Goal: Information Seeking & Learning: Learn about a topic

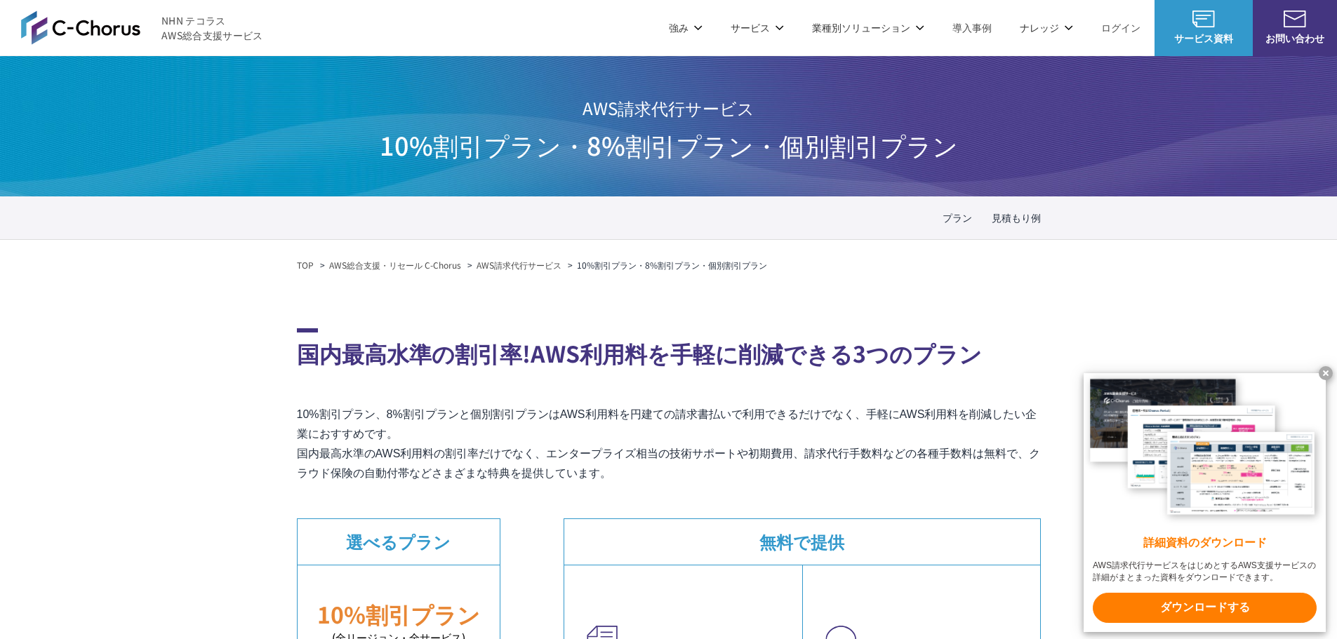
drag, startPoint x: 296, startPoint y: 425, endPoint x: 933, endPoint y: 467, distance: 637.8
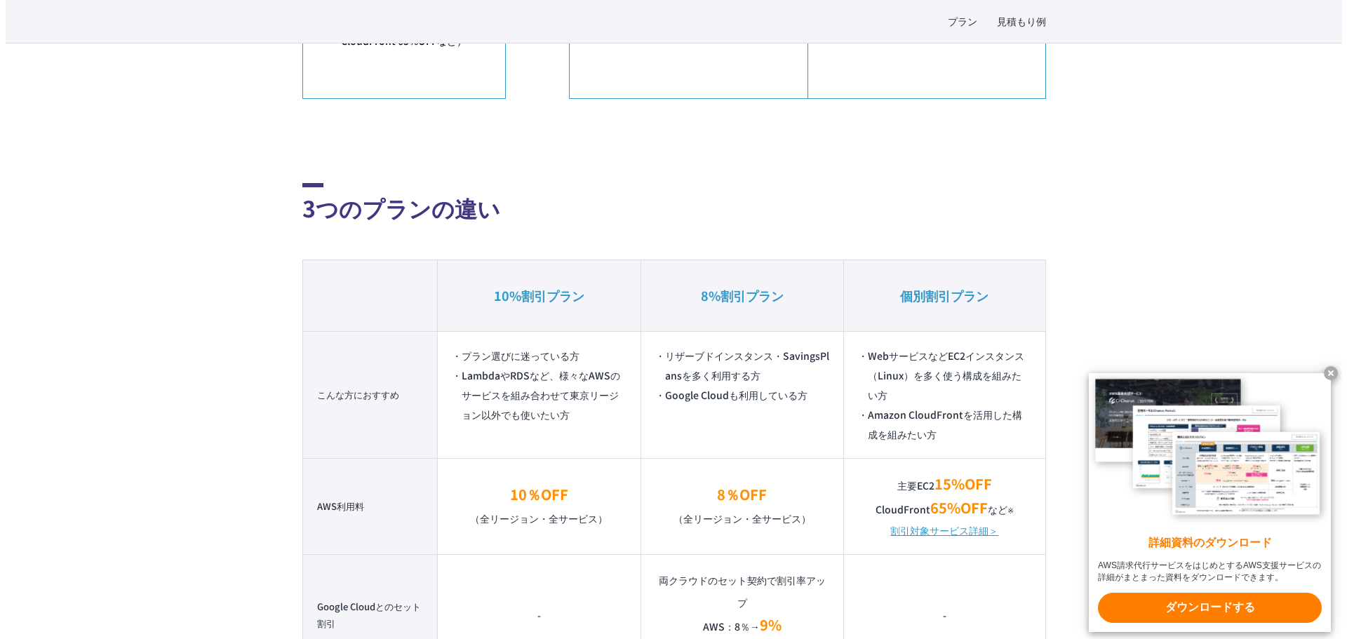
scroll to position [912, 0]
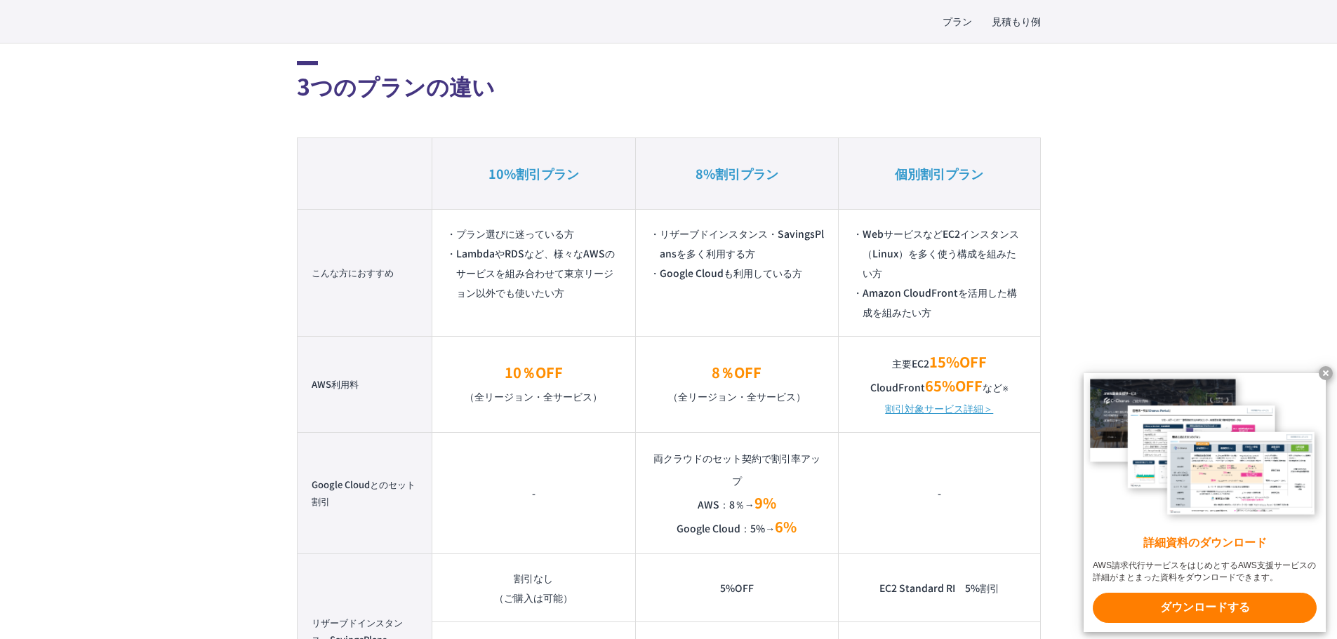
click at [975, 408] on link "割引対象サービス詳細＞" at bounding box center [939, 409] width 108 height 20
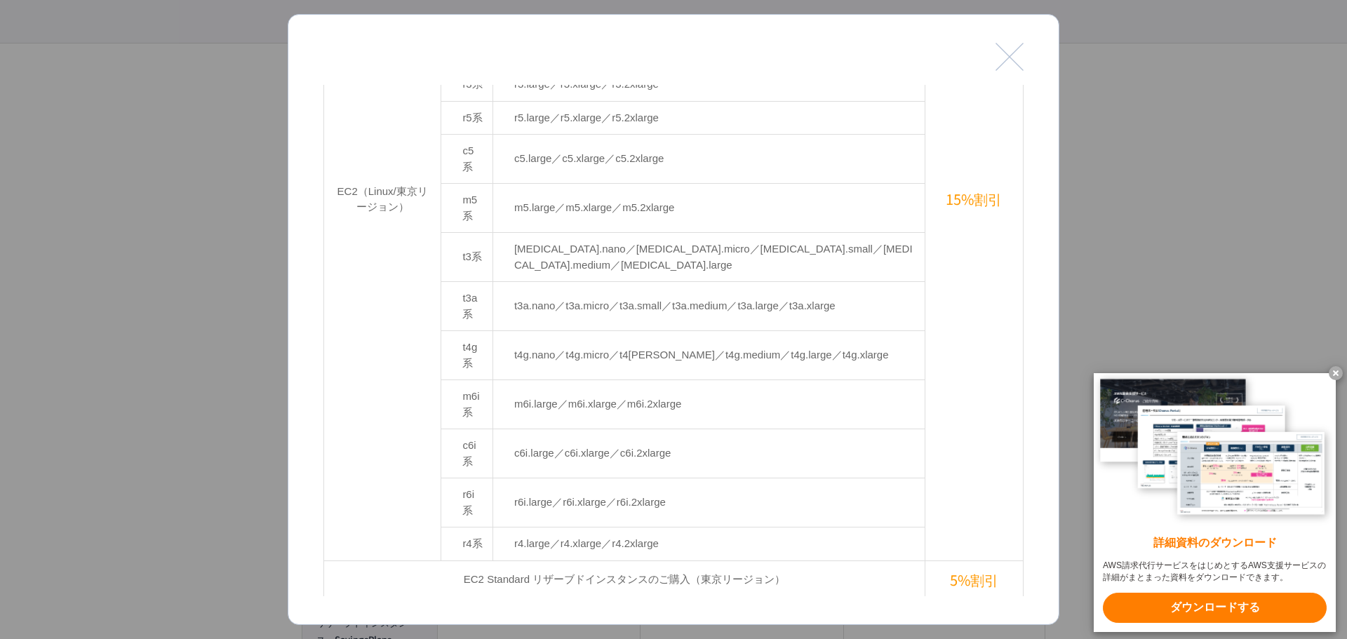
scroll to position [351, 0]
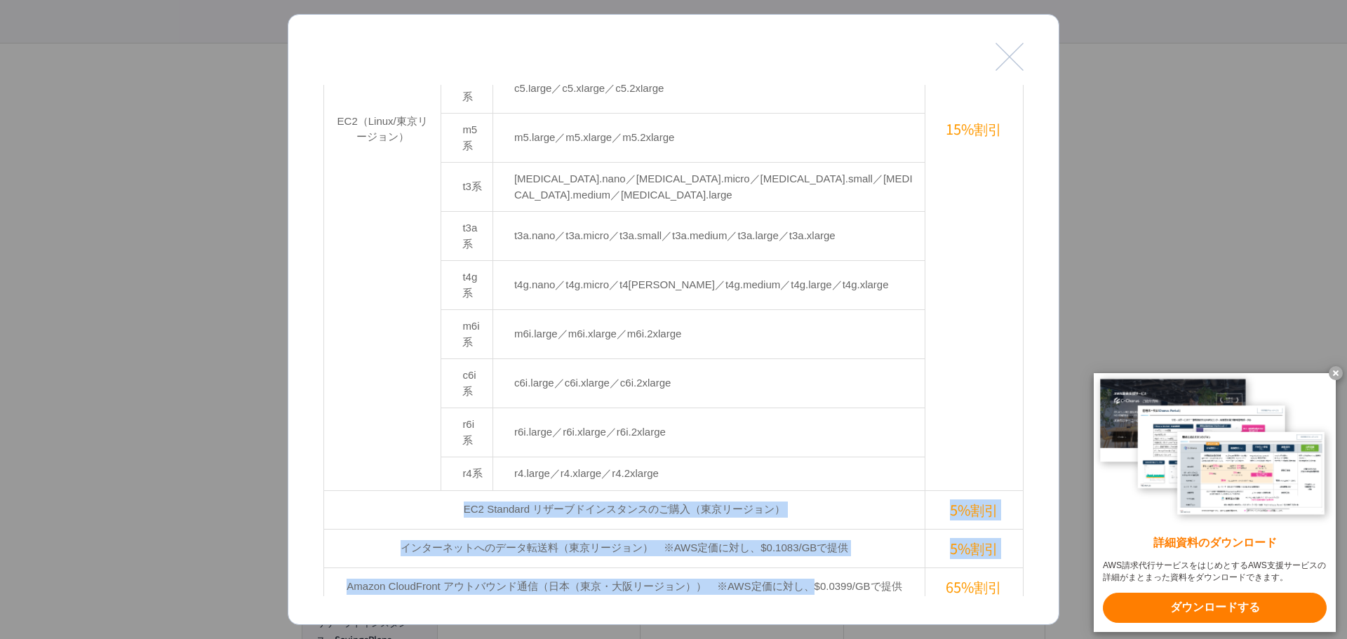
drag, startPoint x: 448, startPoint y: 369, endPoint x: 811, endPoint y: 462, distance: 375.1
click at [811, 462] on tbody "EC2（Linux/東京リージョン） c3系 c3.large／c3.xlarge／c3.2xlarge 15%割引 m3系 m3.medium／m3.lar…" at bounding box center [674, 264] width 700 height 993
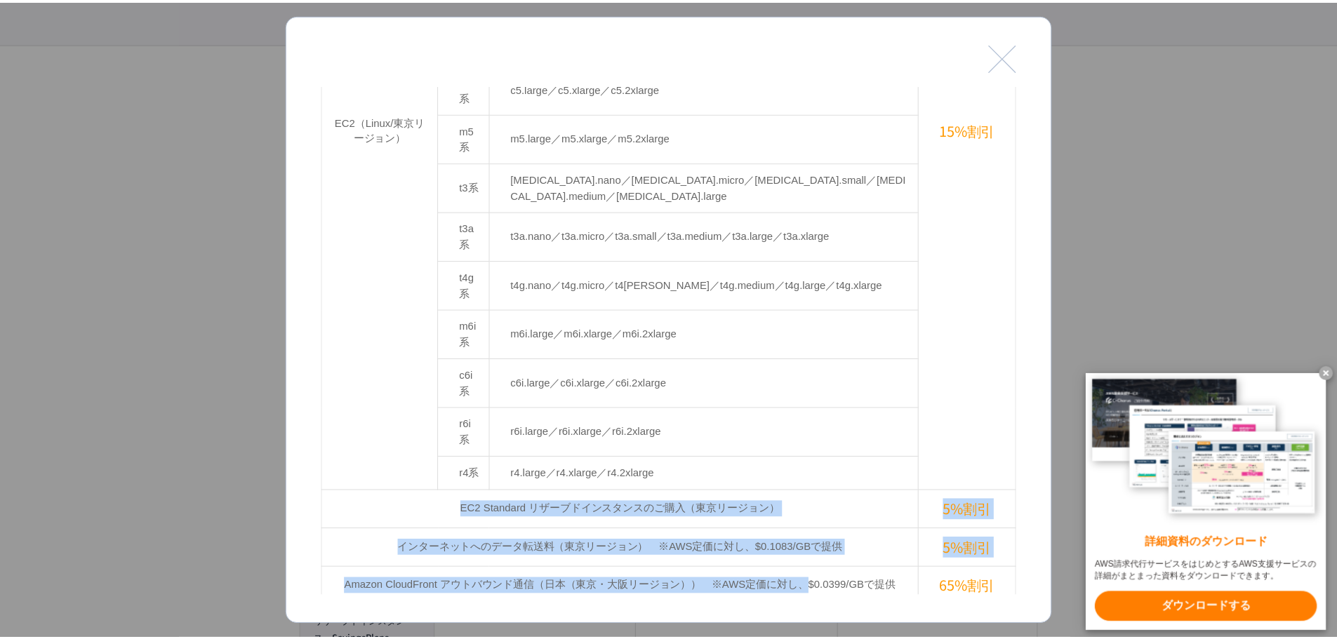
scroll to position [421, 0]
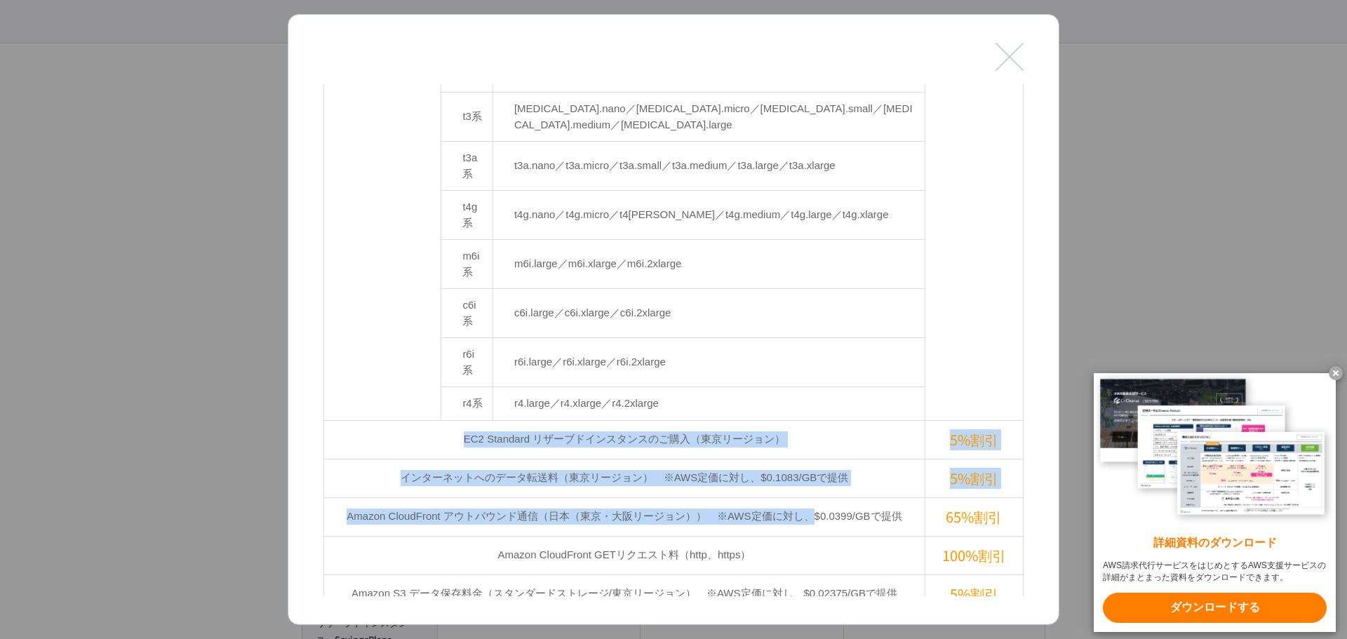
click at [1009, 54] on button "閉じる" at bounding box center [1010, 57] width 28 height 28
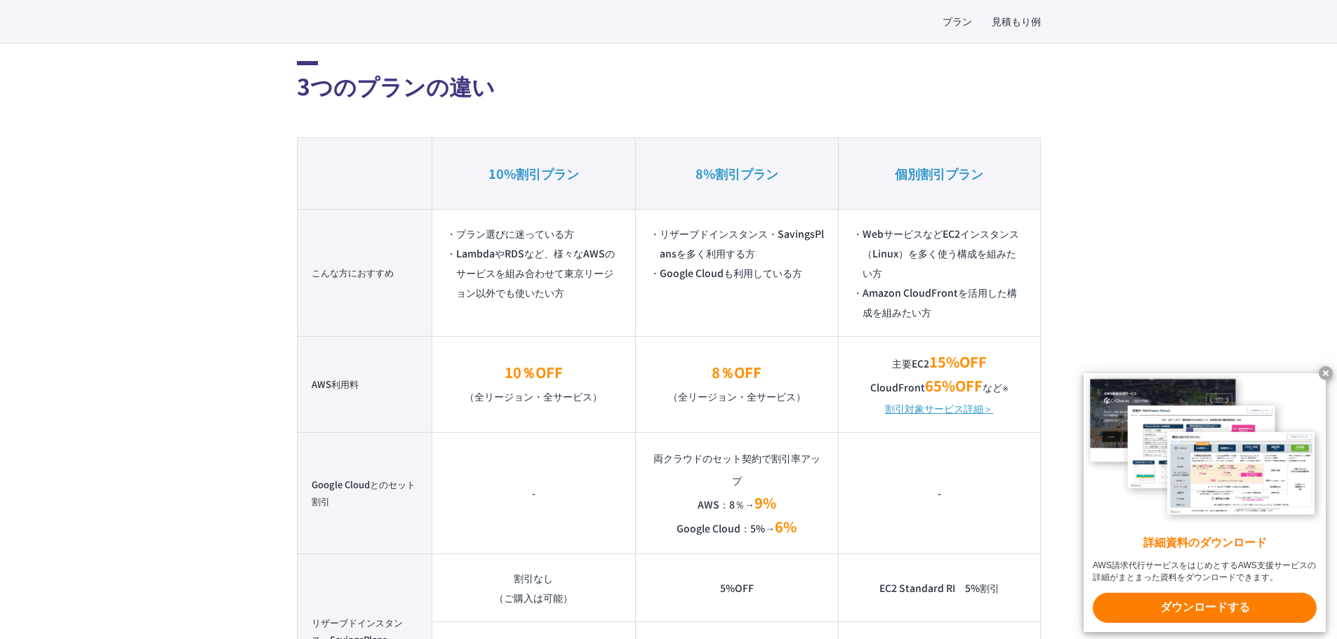
scroll to position [982, 0]
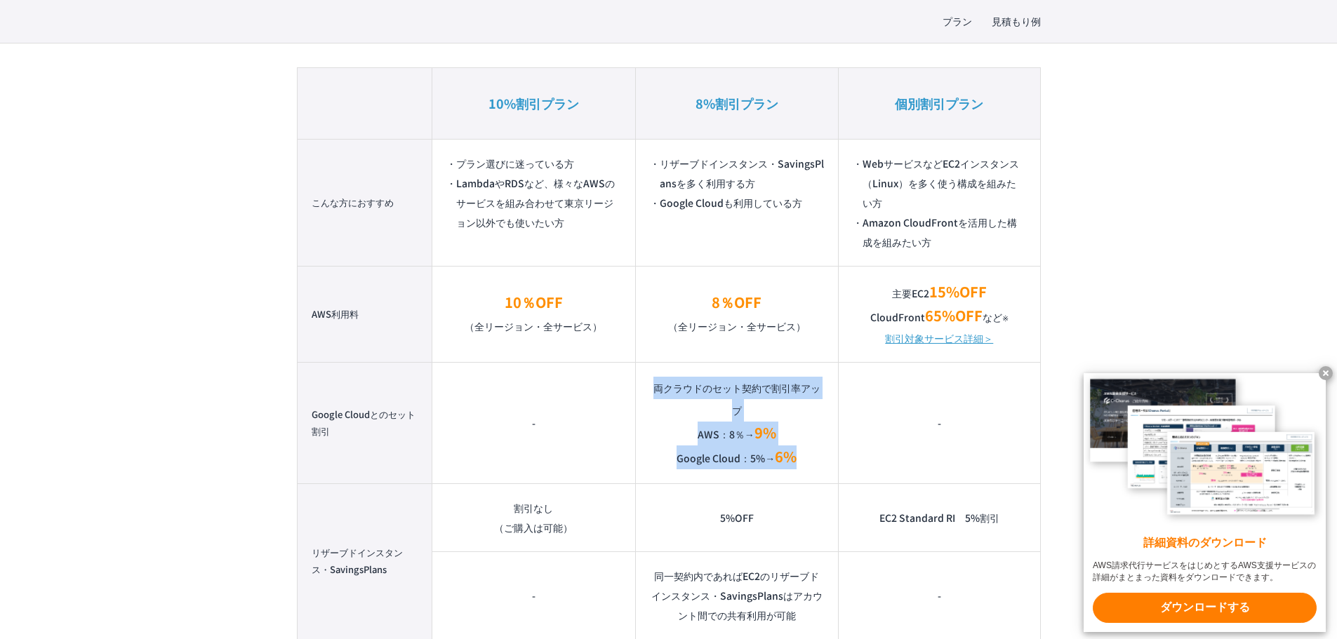
drag, startPoint x: 654, startPoint y: 392, endPoint x: 803, endPoint y: 458, distance: 162.7
click at [803, 458] on td "両クラウドのセット契約で割引率アップ AWS：8％→ 9% Google Cloud：5%→ 6%" at bounding box center [736, 422] width 203 height 121
click at [882, 443] on td "-" at bounding box center [939, 422] width 201 height 121
drag, startPoint x: 307, startPoint y: 415, endPoint x: 807, endPoint y: 445, distance: 500.5
click at [807, 445] on tr "Google Cloudとのセット割引 - 両クラウドのセット契約で割引率アップ AWS：8％→ 9% Google Cloud：5%→ 6% -" at bounding box center [668, 422] width 743 height 121
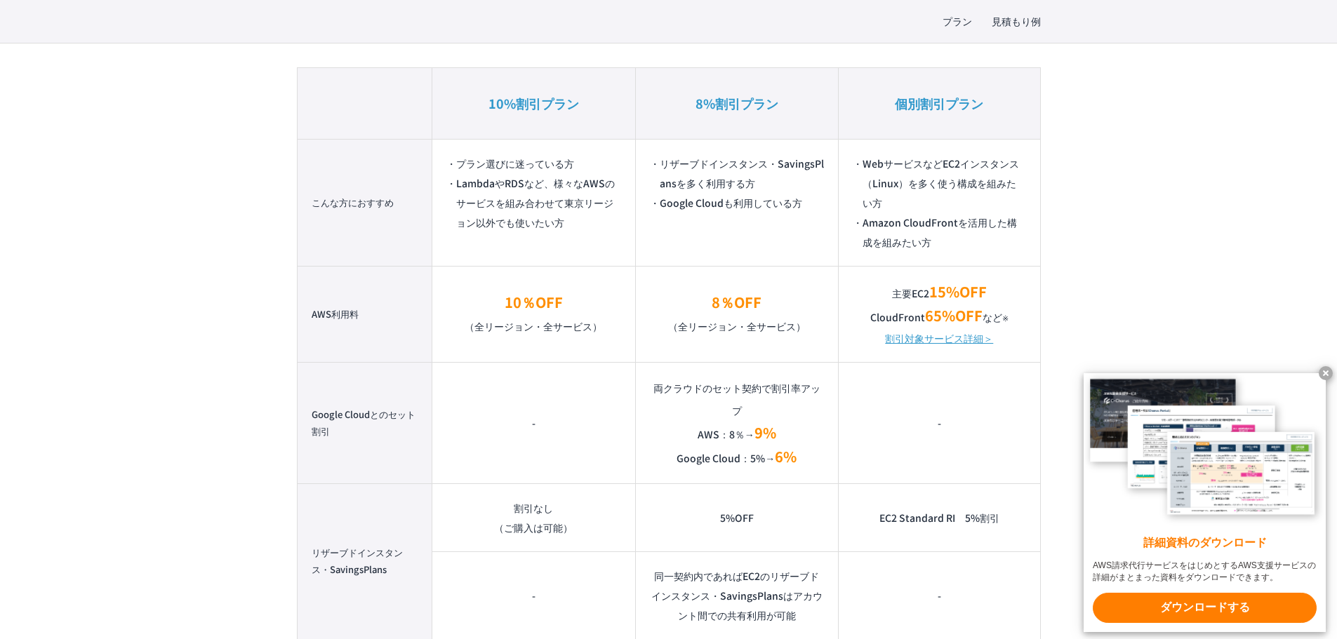
click at [867, 448] on td "-" at bounding box center [939, 422] width 201 height 121
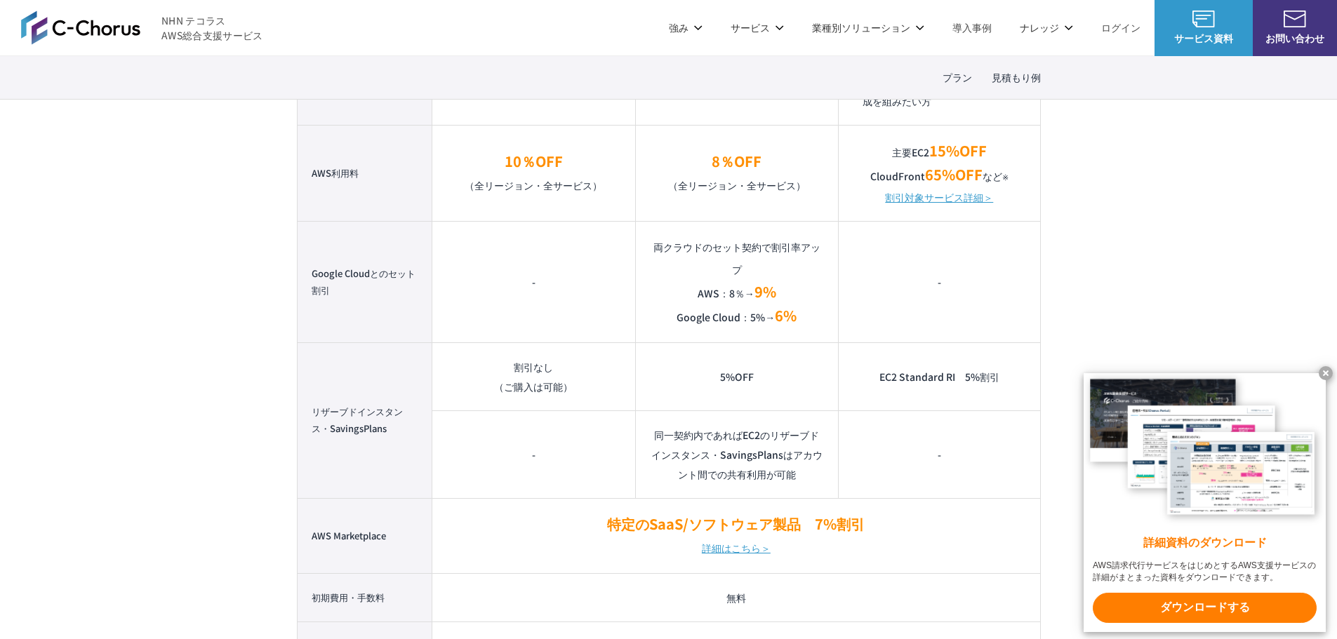
scroll to position [1123, 0]
drag, startPoint x: 776, startPoint y: 319, endPoint x: 806, endPoint y: 320, distance: 29.5
click at [806, 320] on td "両クラウドのセット契約で割引率アップ AWS：8％→ 9% Google Cloud：5%→ 6%" at bounding box center [736, 282] width 203 height 121
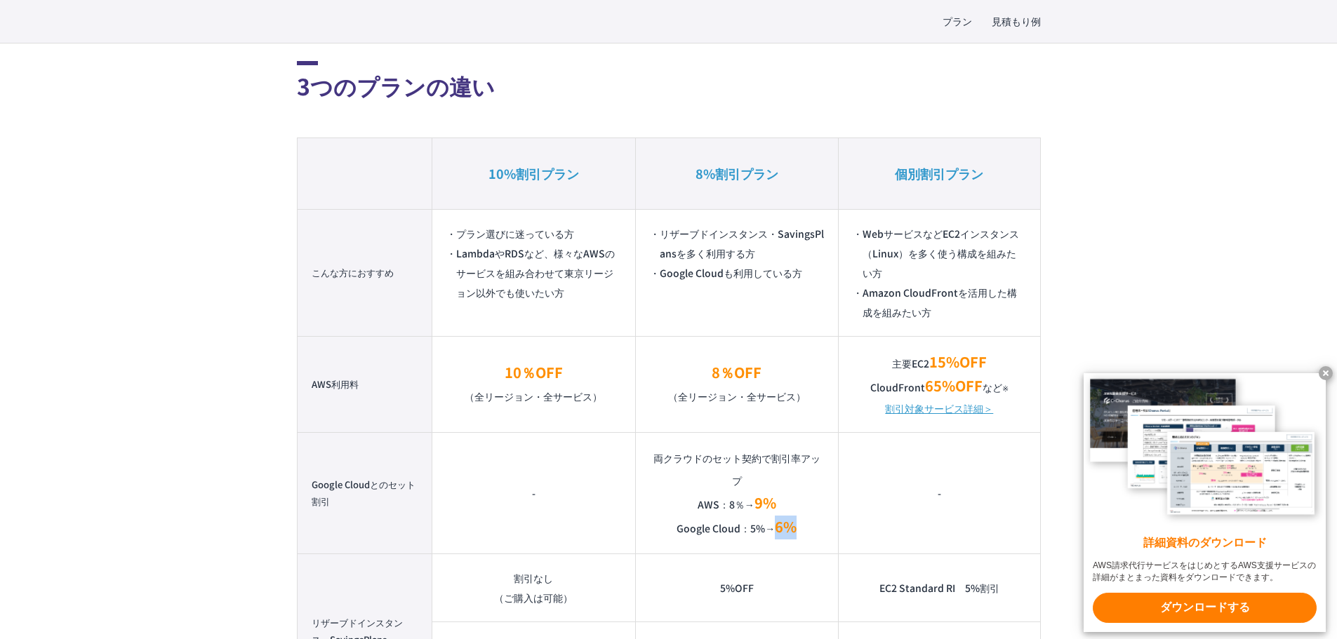
scroll to position [1053, 0]
